Goal: Task Accomplishment & Management: Manage account settings

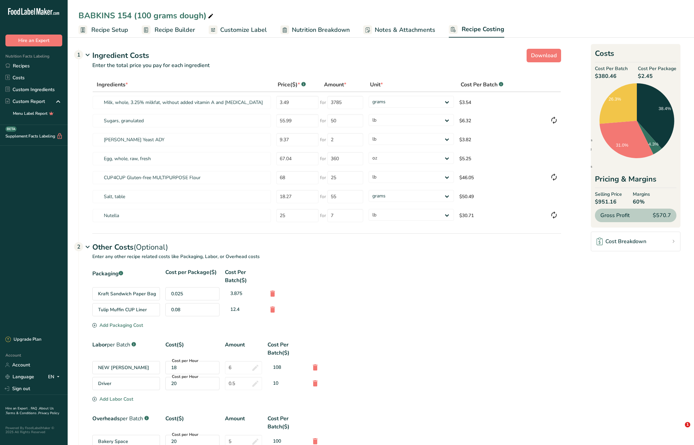
select select "12"
select select "5"
select select "12"
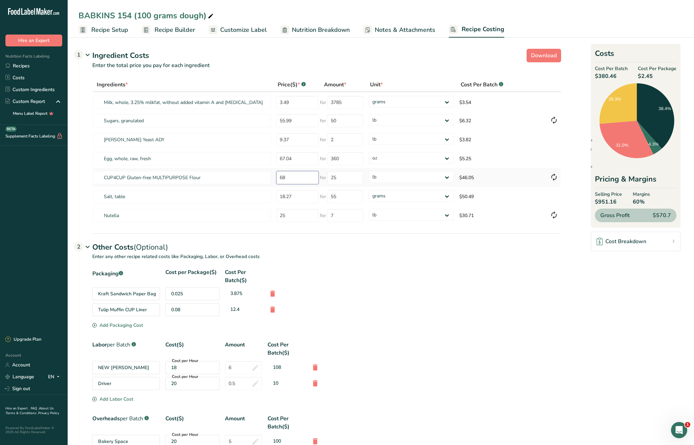
click at [230, 174] on tr "CUP4CUP Gluten-free MULTIPURPOSE Flour 68 for 25 grams kg mg mcg lb oz $46.05" at bounding box center [327, 177] width 468 height 19
type input "105"
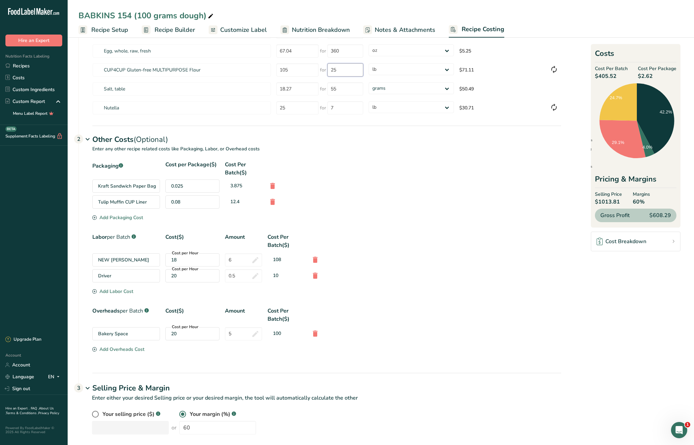
scroll to position [116, 0]
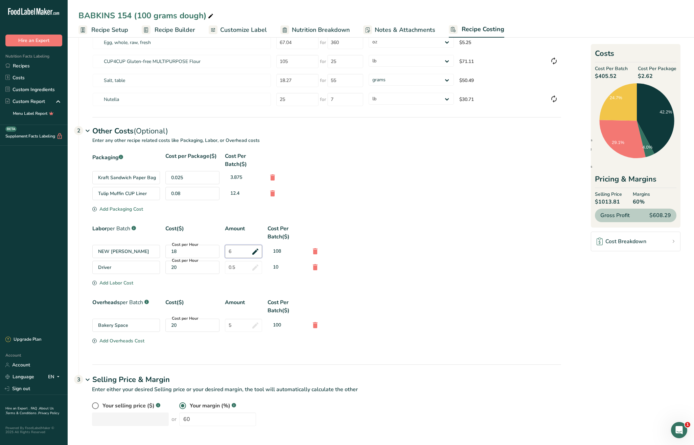
drag, startPoint x: 235, startPoint y: 252, endPoint x: 208, endPoint y: 240, distance: 30.3
click at [217, 243] on div "Labor per Batch .a-a{fill:#347362;}.b-a{fill:#fff;} Cost($) Amount Cost Per Bat…" at bounding box center [326, 251] width 469 height 55
type input "5"
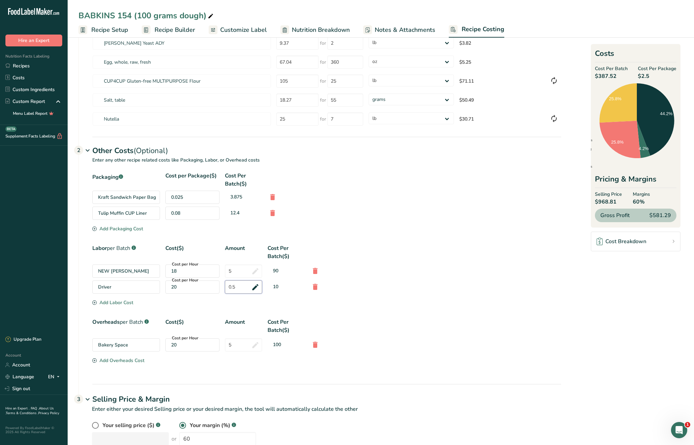
scroll to position [94, 0]
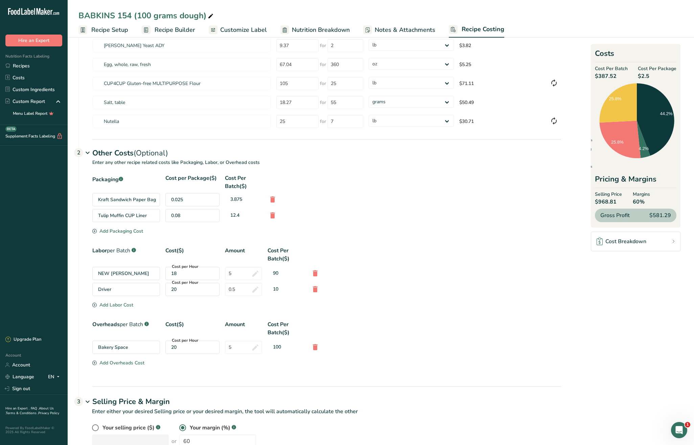
click at [484, 351] on div "Bakery Space Cost per Hour 20 5 100" at bounding box center [326, 346] width 469 height 13
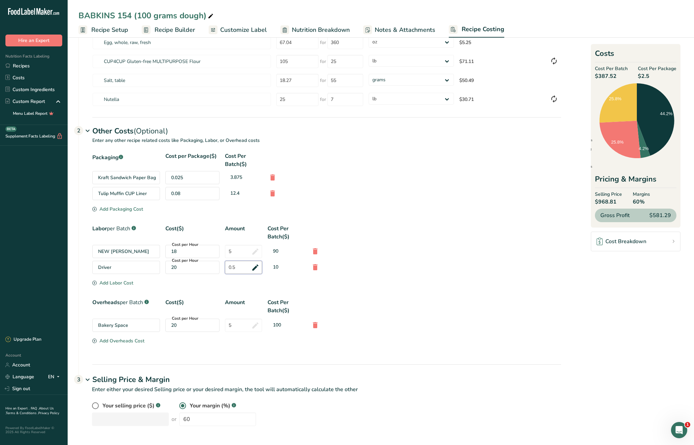
drag, startPoint x: 241, startPoint y: 268, endPoint x: 220, endPoint y: 266, distance: 21.1
click at [220, 266] on div "Driver Cost per Hour 20 0.5 10" at bounding box center [326, 267] width 469 height 13
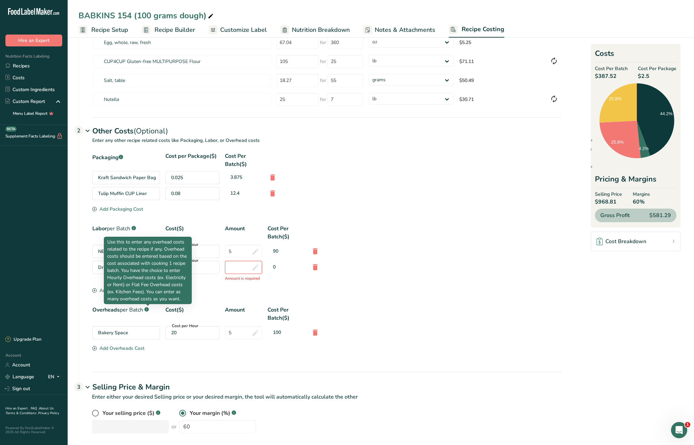
scroll to position [116, 0]
click at [369, 275] on div "Driver Cost per Hour 20 Amount is required 0" at bounding box center [326, 270] width 469 height 21
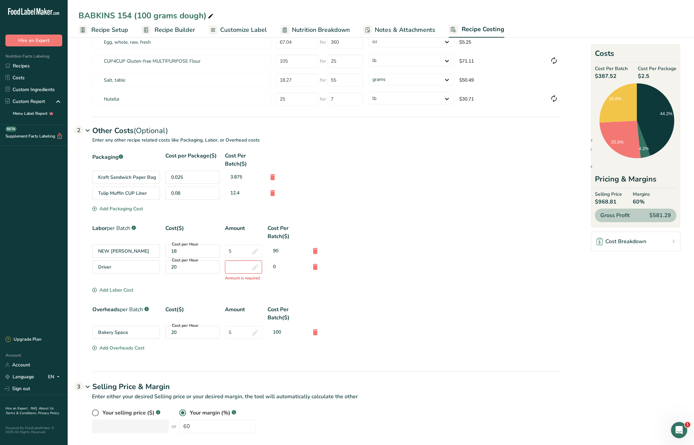
drag, startPoint x: 314, startPoint y: 267, endPoint x: 318, endPoint y: 270, distance: 4.6
click at [315, 267] on icon at bounding box center [315, 267] width 8 height 12
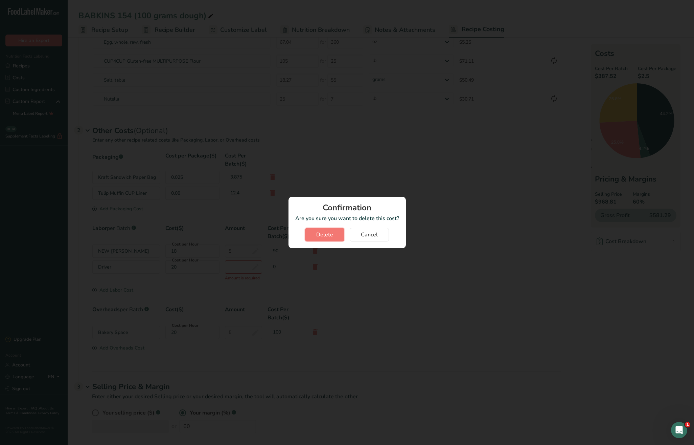
click at [329, 234] on span "Delete" at bounding box center [324, 234] width 17 height 8
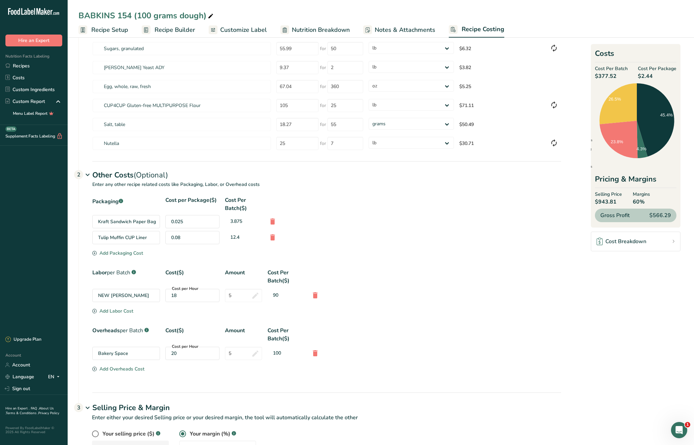
scroll to position [100, 0]
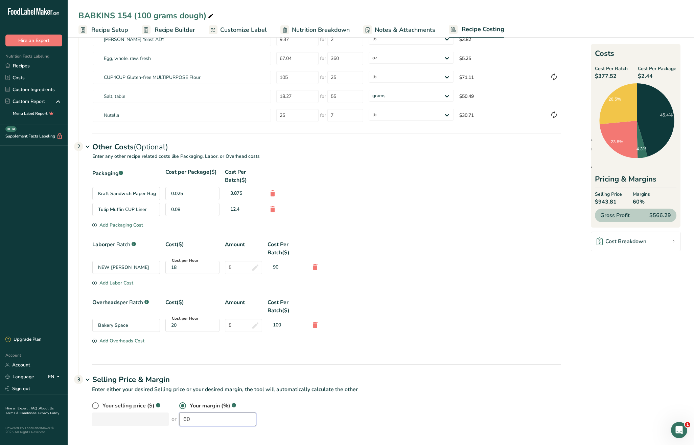
drag, startPoint x: 202, startPoint y: 421, endPoint x: 161, endPoint y: 413, distance: 41.6
click at [161, 413] on div "Your selling price ($) .a-a{fill:#347362;}.b-a{fill:#fff;} or Your margin (%) .…" at bounding box center [326, 413] width 469 height 24
drag, startPoint x: 190, startPoint y: 419, endPoint x: 161, endPoint y: 416, distance: 29.6
click at [161, 416] on div "Your selling price ($) .a-a{fill:#347362;}.b-a{fill:#fff;} or Your margin (%) .…" at bounding box center [326, 413] width 469 height 24
drag, startPoint x: 179, startPoint y: 417, endPoint x: 172, endPoint y: 416, distance: 7.1
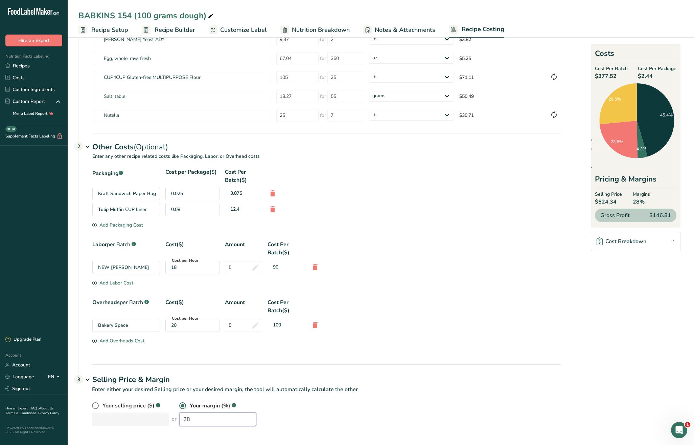
click at [179, 416] on input "28" at bounding box center [217, 419] width 77 height 14
type input "25"
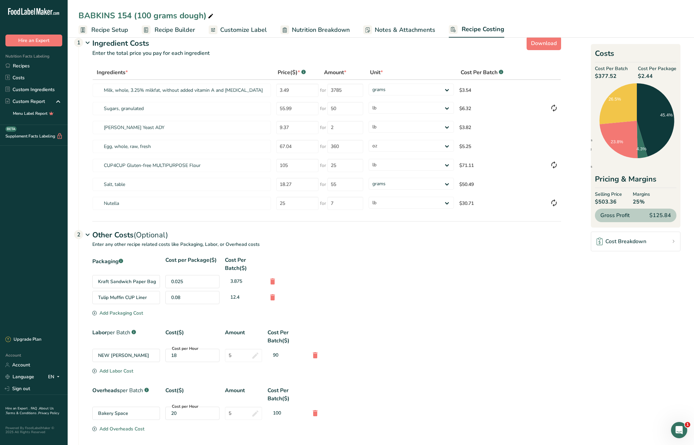
scroll to position [12, 0]
click at [258, 164] on tr "CUP4CUP Gluten-free MULTIPURPOSE Flour 105 for 25 grams kg mg mcg lb oz $71.11" at bounding box center [327, 165] width 468 height 19
type input "68"
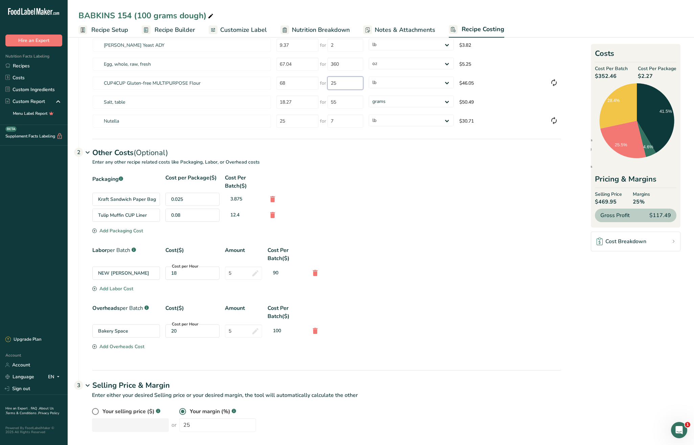
scroll to position [100, 0]
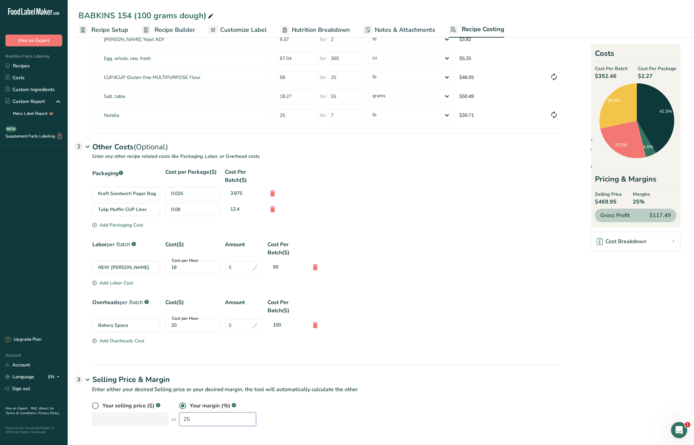
drag, startPoint x: 181, startPoint y: 417, endPoint x: 171, endPoint y: 414, distance: 11.2
click at [179, 415] on input "25" at bounding box center [217, 419] width 77 height 14
type input "30"
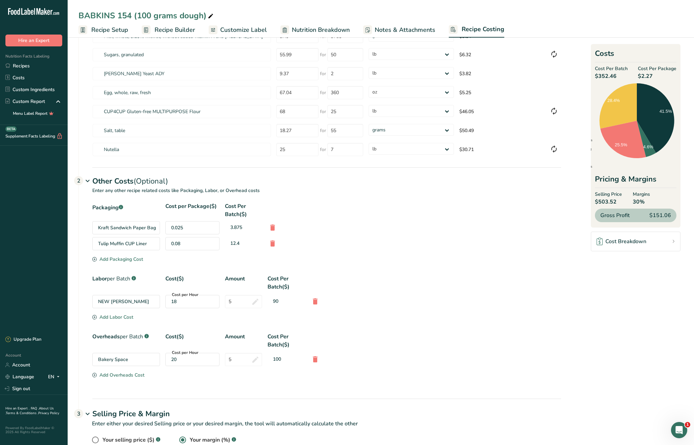
scroll to position [64, 0]
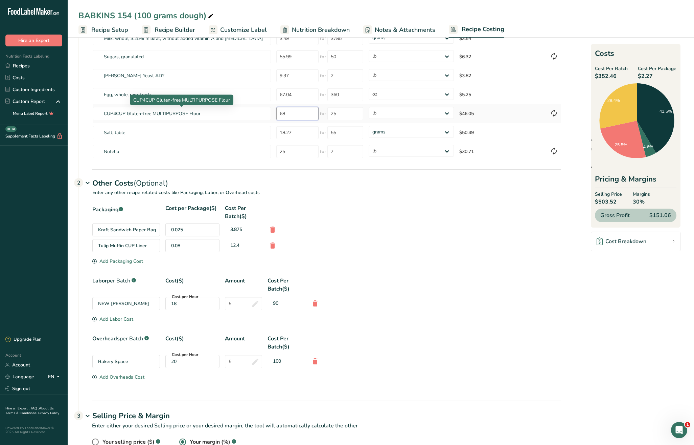
click at [266, 112] on tr "CUP4CUP Gluten-free MULTIPURPOSE Flour 68 for 25 grams kg mg mcg lb oz $46.05" at bounding box center [327, 113] width 468 height 19
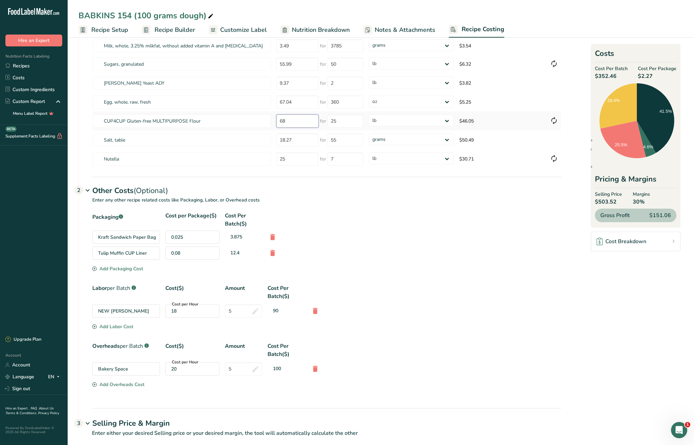
scroll to position [55, 0]
click at [481, 182] on div "Other Costs (Optional) 2" at bounding box center [326, 188] width 469 height 20
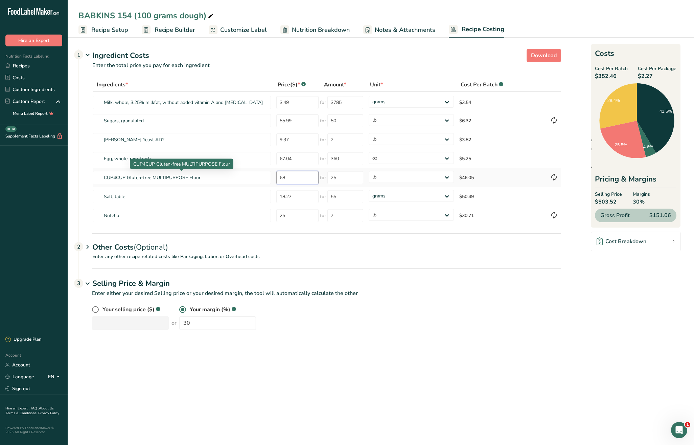
click at [264, 173] on tr "CUP4CUP Gluten-free MULTIPURPOSE Flour 68 for 25 grams kg mg mcg lb oz $46.05" at bounding box center [327, 177] width 468 height 19
type input "105"
click at [501, 302] on p "Enter either your desired Selling price or your desired margin, the tool will a…" at bounding box center [320, 297] width 483 height 16
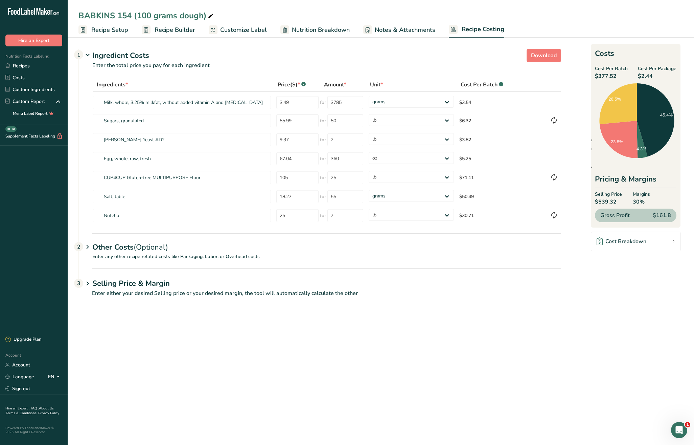
drag, startPoint x: 142, startPoint y: 283, endPoint x: 222, endPoint y: 304, distance: 82.0
click at [142, 283] on h1 "Selling Price & Margin" at bounding box center [326, 283] width 469 height 11
click at [155, 319] on div "Your selling price ($) .a-a{fill:#347362;}.b-a{fill:#fff;} or Your margin (%) .…" at bounding box center [326, 317] width 469 height 24
type input "60"
click at [21, 67] on link "Recipes" at bounding box center [34, 66] width 68 height 12
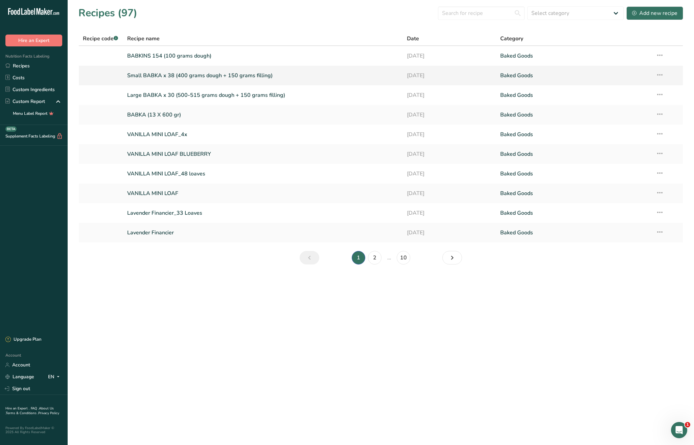
click at [219, 76] on link "Small BABKA x 38 (400 grams dough + 150 grams filling)" at bounding box center [263, 75] width 272 height 14
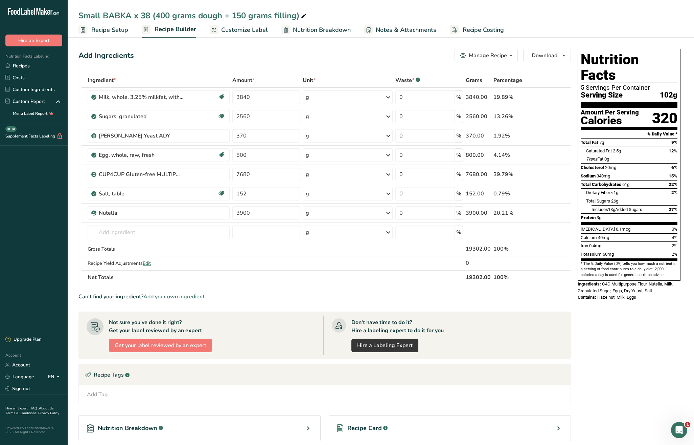
click at [488, 28] on span "Recipe Costing" at bounding box center [483, 29] width 41 height 9
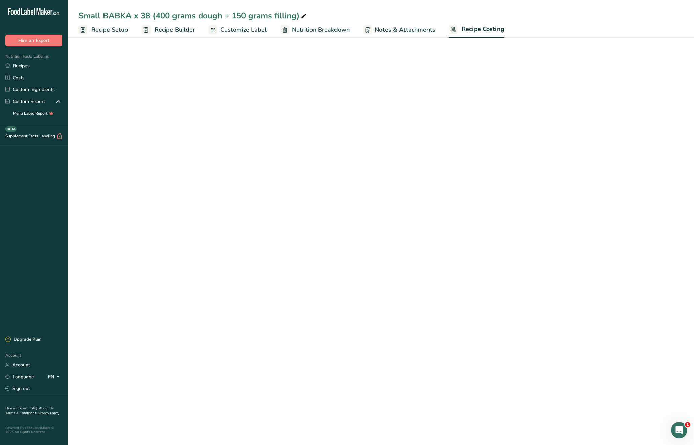
select select "12"
select select "5"
select select "12"
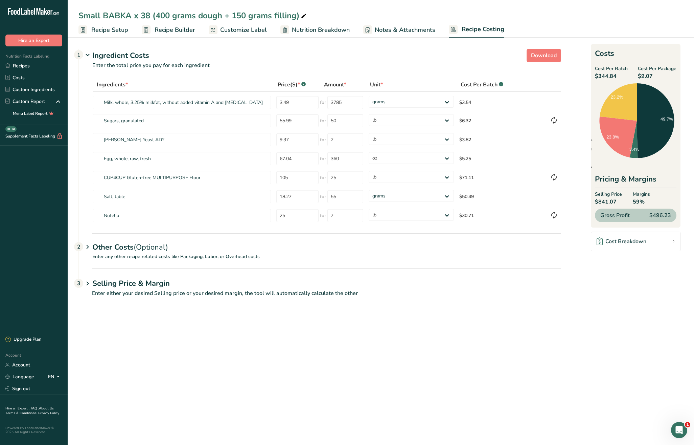
click at [168, 285] on h1 "Selling Price & Margin" at bounding box center [326, 283] width 469 height 11
click at [257, 177] on tr "CUP4CUP Gluten-free MULTIPURPOSE Flour 105 for 25 grams kg mg mcg lb oz $71.11" at bounding box center [327, 177] width 468 height 19
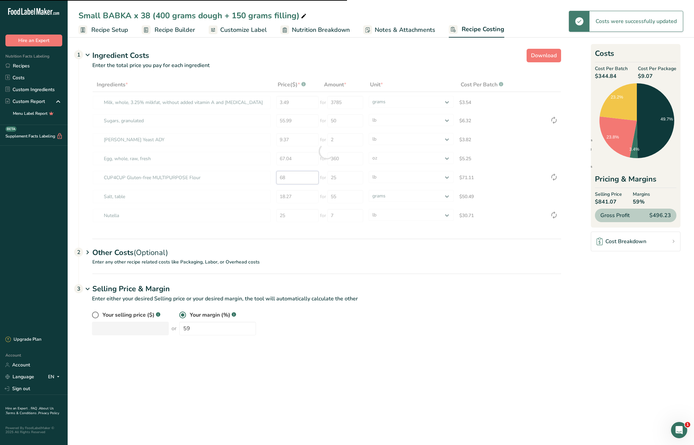
drag, startPoint x: 298, startPoint y: 180, endPoint x: 240, endPoint y: 171, distance: 58.6
click at [240, 171] on div "Ingredients * Price($) * .a-a{fill:#347362;}.b-a{fill:#fff;} Amount * Unit * Co…" at bounding box center [326, 151] width 469 height 148
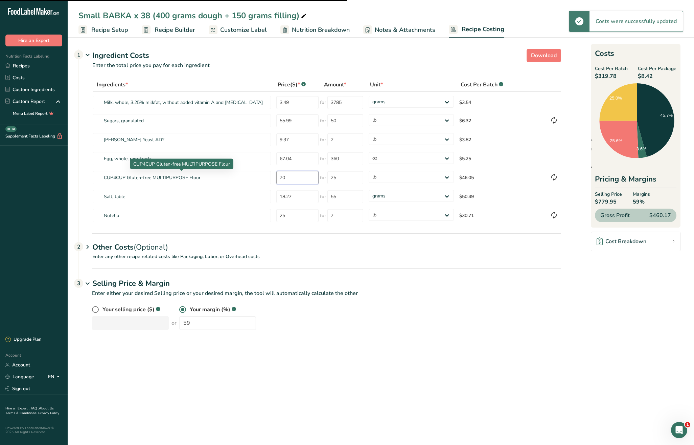
type input "68"
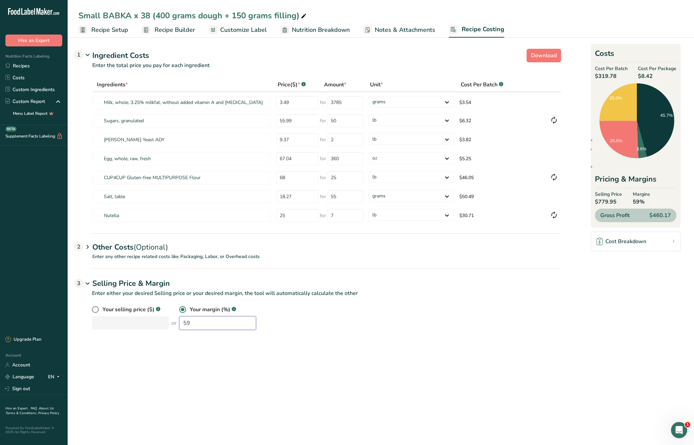
click at [213, 327] on input "59" at bounding box center [217, 323] width 77 height 14
drag, startPoint x: 219, startPoint y: 325, endPoint x: 181, endPoint y: 322, distance: 38.7
click at [181, 322] on input "59" at bounding box center [217, 323] width 77 height 14
drag, startPoint x: 176, startPoint y: 322, endPoint x: 166, endPoint y: 322, distance: 9.5
click at [167, 322] on div "Your selling price ($) .a-a{fill:#347362;}.b-a{fill:#fff;} or Your margin (%) .…" at bounding box center [326, 317] width 469 height 24
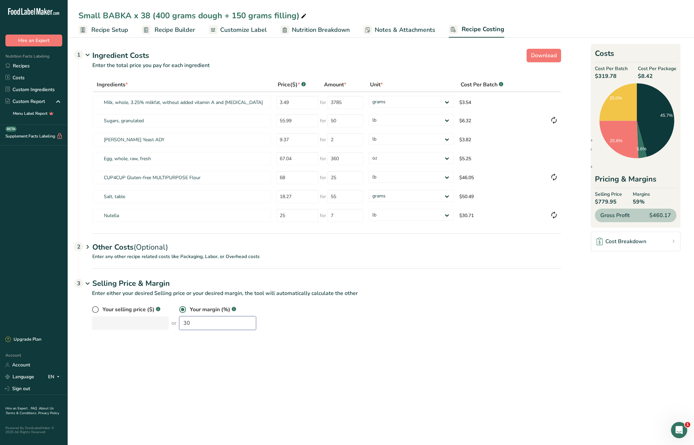
type input "30"
click at [269, 177] on tr "CUP4CUP Gluten-free MULTIPURPOSE Flour 68 for 25 grams kg mg mcg lb oz $46.05" at bounding box center [327, 177] width 468 height 19
type input "105"
click at [102, 32] on span "Recipe Setup" at bounding box center [109, 29] width 37 height 9
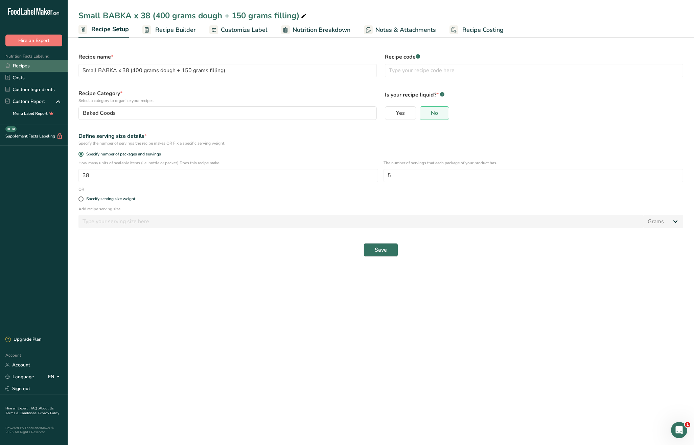
click at [17, 66] on link "Recipes" at bounding box center [34, 66] width 68 height 12
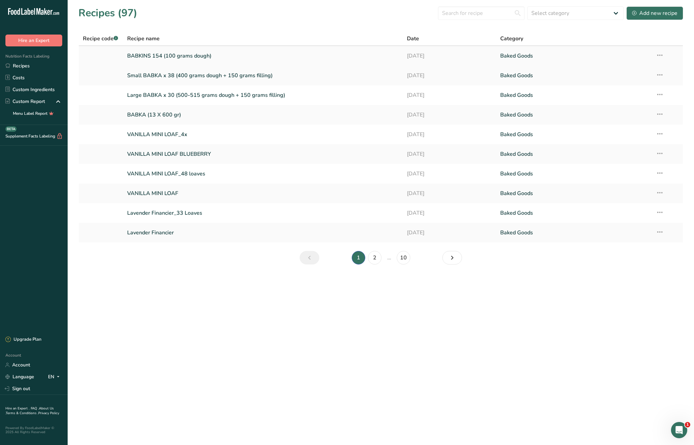
click at [166, 53] on link "BABKINS 154 (100 grams dough)" at bounding box center [263, 56] width 272 height 14
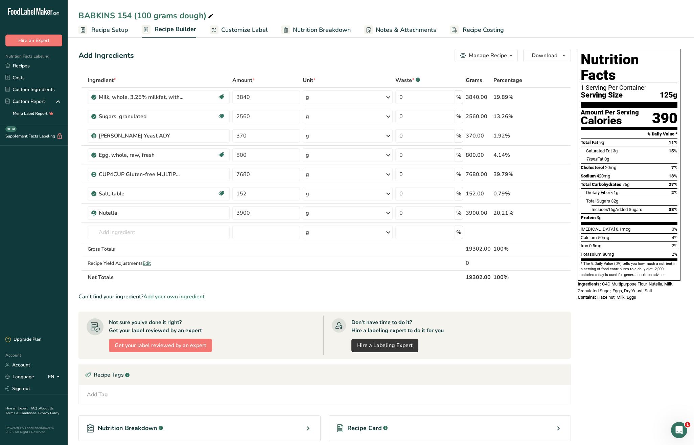
click at [101, 32] on span "Recipe Setup" at bounding box center [109, 29] width 37 height 9
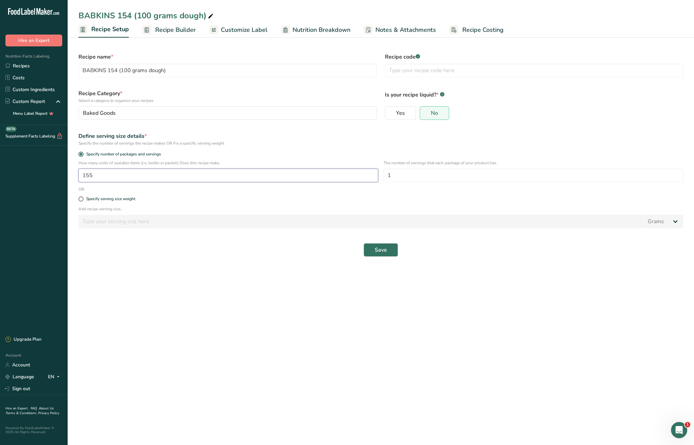
drag, startPoint x: 102, startPoint y: 174, endPoint x: 71, endPoint y: 171, distance: 31.7
click at [71, 171] on section "Recipe name * BABKINS 154 (100 grams dough) Recipe code .a-a{fill:#347362;}.b-a…" at bounding box center [381, 151] width 627 height 232
type input "164"
drag, startPoint x: 376, startPoint y: 252, endPoint x: 399, endPoint y: 261, distance: 24.5
click at [378, 252] on span "Save" at bounding box center [381, 250] width 12 height 8
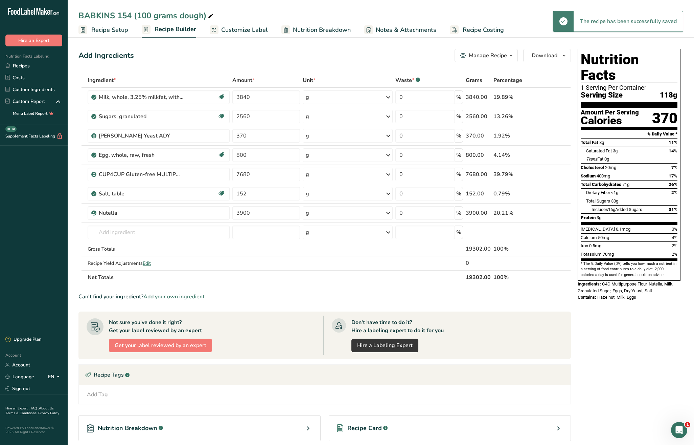
click at [488, 28] on span "Recipe Costing" at bounding box center [483, 29] width 41 height 9
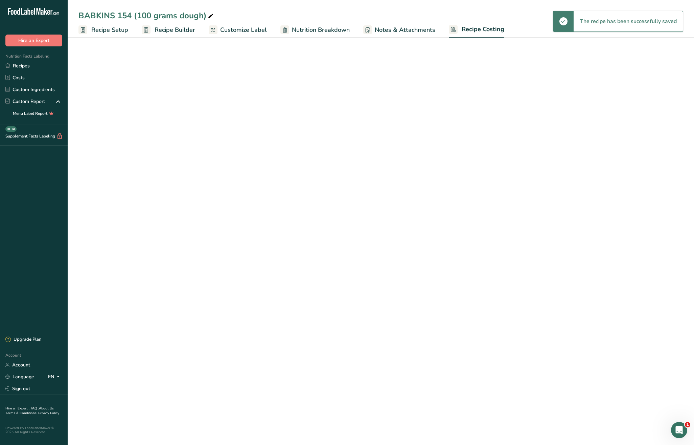
select select "12"
select select "5"
select select "12"
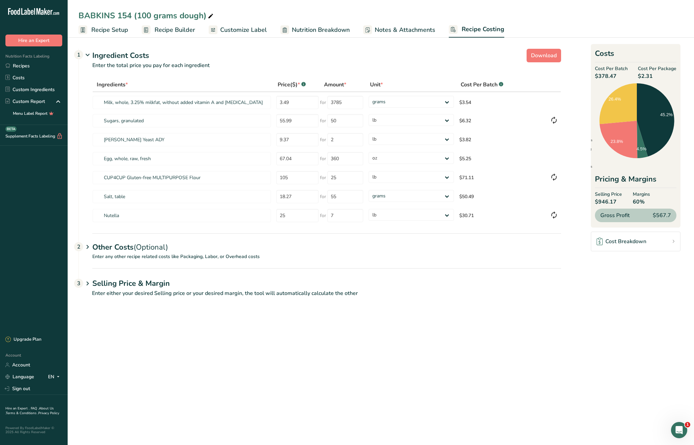
drag, startPoint x: 163, startPoint y: 28, endPoint x: 262, endPoint y: 62, distance: 104.5
click at [164, 28] on span "Recipe Builder" at bounding box center [175, 29] width 41 height 9
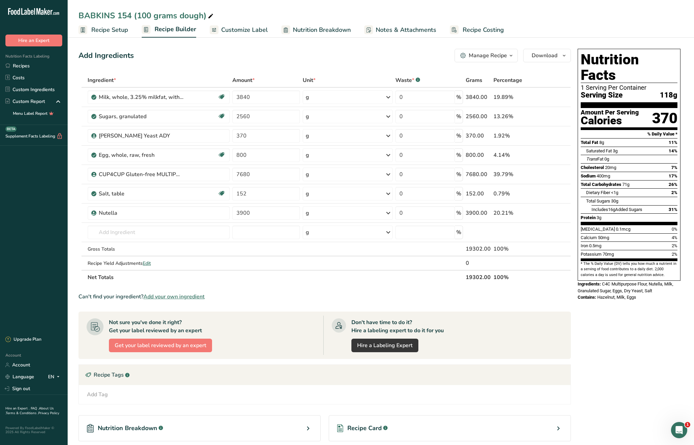
click at [475, 30] on span "Recipe Costing" at bounding box center [483, 29] width 41 height 9
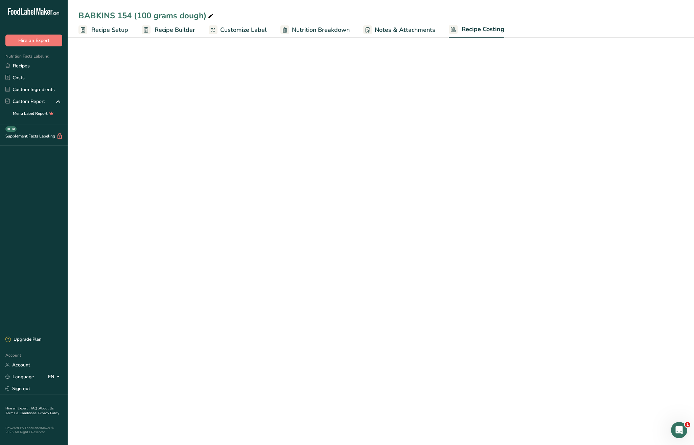
select select "12"
select select "5"
select select "12"
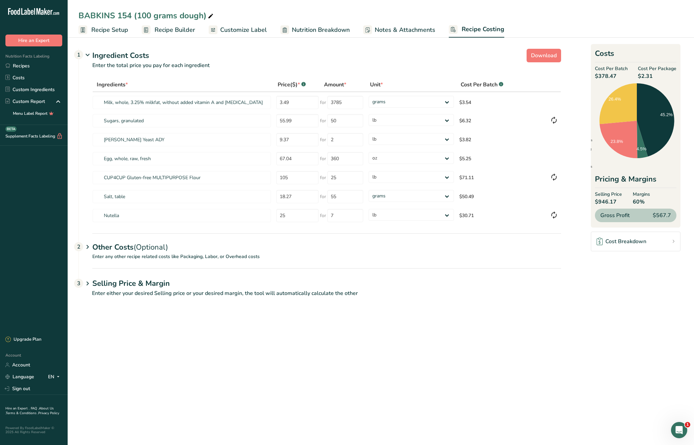
click at [124, 281] on h1 "Selling Price & Margin" at bounding box center [326, 283] width 469 height 11
click at [93, 28] on span "Recipe Setup" at bounding box center [109, 29] width 37 height 9
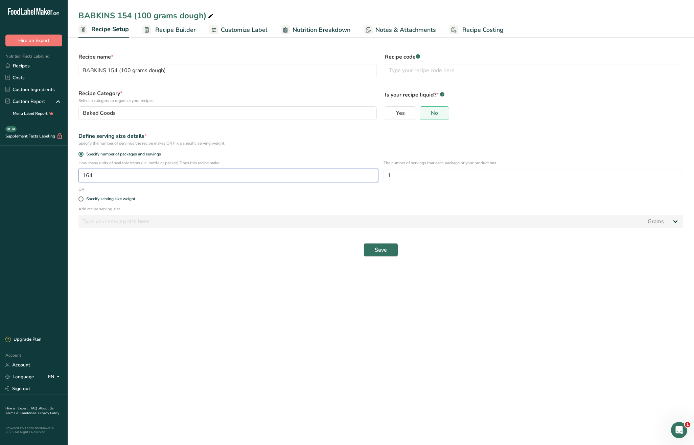
drag, startPoint x: 113, startPoint y: 175, endPoint x: 63, endPoint y: 172, distance: 50.6
click at [63, 172] on div ".a-20{fill:#fff;} Hire an Expert Nutrition Facts Labeling Recipes Costs Custom …" at bounding box center [347, 222] width 694 height 445
type input "160"
click at [377, 251] on span "Save" at bounding box center [381, 250] width 12 height 8
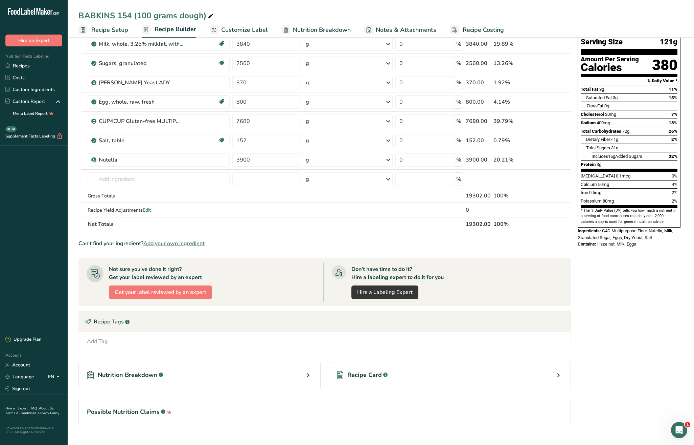
scroll to position [66, 0]
